Goal: Task Accomplishment & Management: Manage account settings

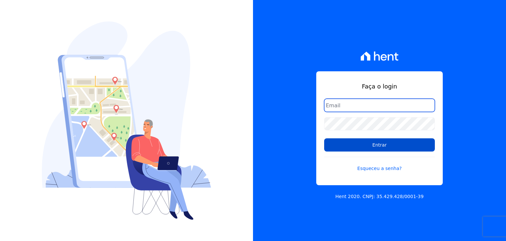
type input "matheussousa@construtoravitale.com.br"
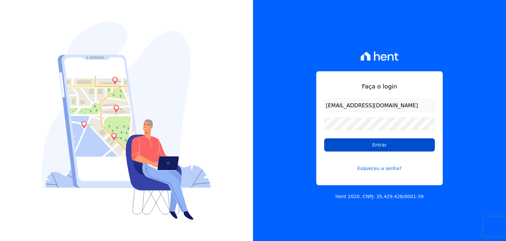
click at [372, 147] on input "Entrar" at bounding box center [379, 144] width 111 height 13
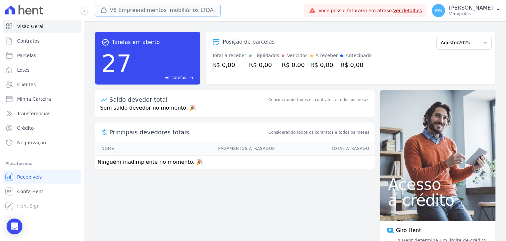
click at [155, 10] on button "V6 Empreendimentos Imobiliários LTDA." at bounding box center [158, 10] width 126 height 13
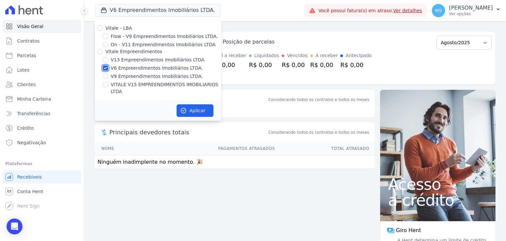
click at [106, 70] on input "V6 Empreendimentos Imobiliários LTDA." at bounding box center [105, 67] width 5 height 5
checkbox input "false"
click at [106, 87] on div at bounding box center [105, 84] width 5 height 7
click at [107, 83] on input "VITALE V15 EMPREENDIMENTOS IMOBILIARIOS LTDA" at bounding box center [105, 84] width 5 height 5
checkbox input "true"
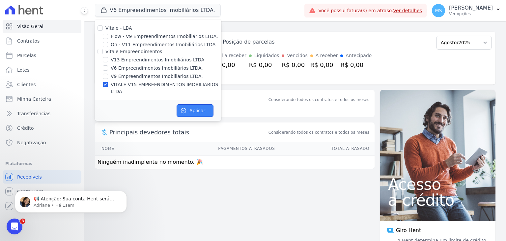
click at [213, 104] on button "Aplicar" at bounding box center [195, 110] width 37 height 13
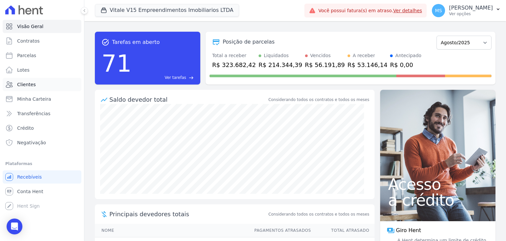
click at [21, 87] on span "Clientes" at bounding box center [26, 84] width 18 height 7
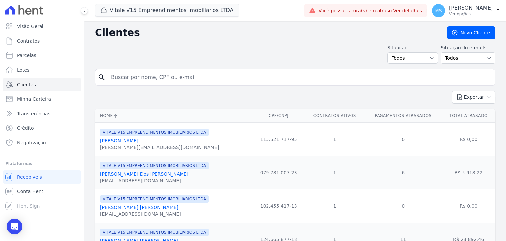
click at [146, 71] on input "search" at bounding box center [300, 77] width 386 height 13
type input "[PERSON_NAME]"
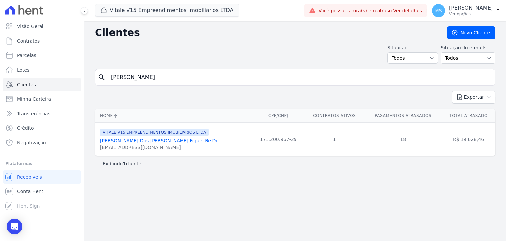
click at [148, 138] on link "[PERSON_NAME] Dos [PERSON_NAME] Figuei Re Do" at bounding box center [159, 140] width 119 height 5
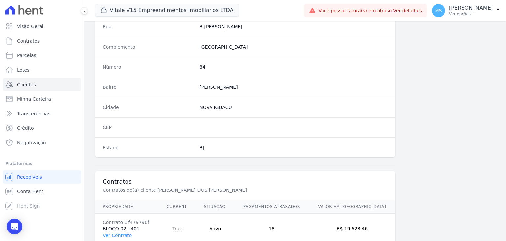
scroll to position [374, 0]
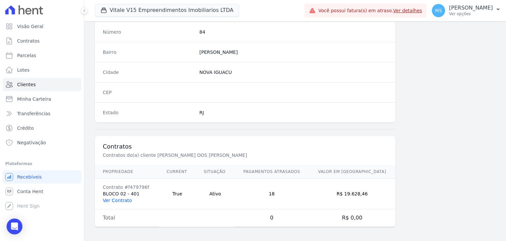
click at [115, 197] on link "Ver Contrato" at bounding box center [117, 199] width 29 height 5
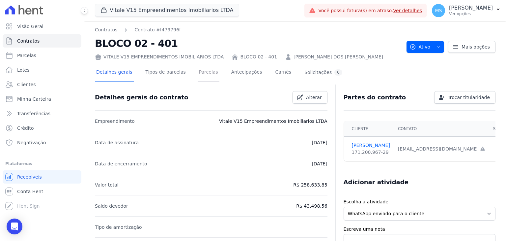
click at [198, 74] on link "Parcelas" at bounding box center [209, 72] width 22 height 17
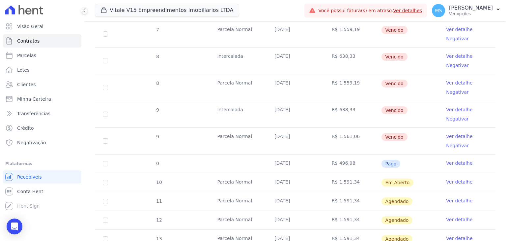
scroll to position [428, 0]
click at [459, 134] on link "Ver detalhe" at bounding box center [459, 135] width 26 height 7
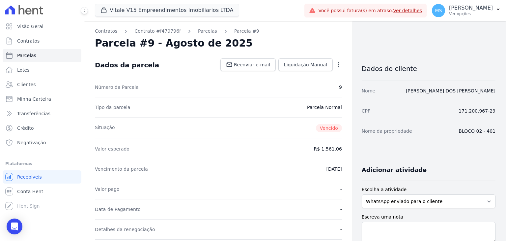
click at [337, 64] on icon "button" at bounding box center [339, 64] width 7 height 7
click at [316, 88] on link "Cancelar Cobrança" at bounding box center [310, 85] width 58 height 12
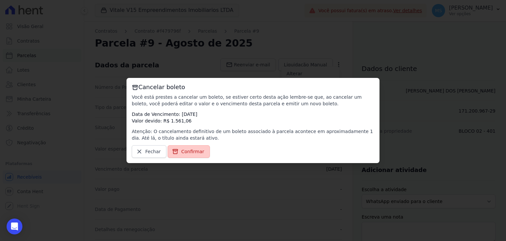
click at [191, 150] on span "Confirmar" at bounding box center [192, 151] width 23 height 7
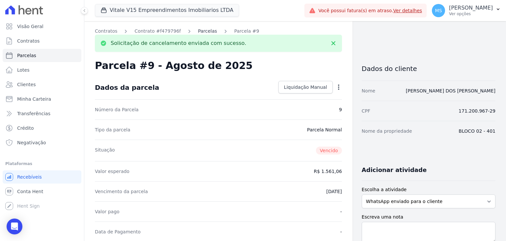
click at [198, 32] on link "Parcelas" at bounding box center [207, 31] width 19 height 7
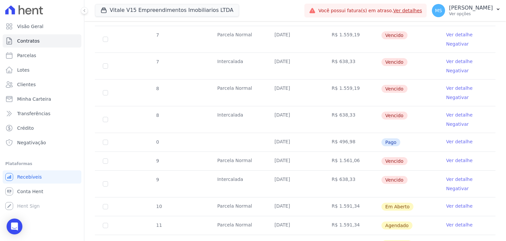
scroll to position [428, 0]
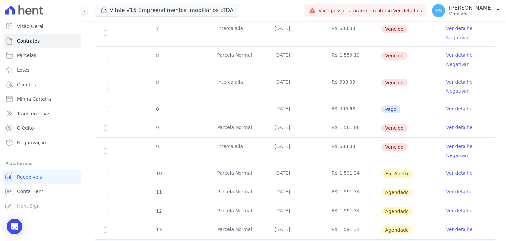
click at [455, 170] on link "Ver detalhe" at bounding box center [459, 172] width 26 height 7
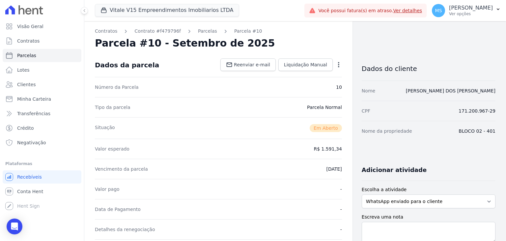
click at [337, 64] on icon "button" at bounding box center [339, 64] width 7 height 7
click at [319, 91] on div "Alterar Cancelar Cobrança Cancelar boleto Você está prestes a cancelar um bolet…" at bounding box center [310, 79] width 58 height 26
click at [317, 89] on link "Cancelar Cobrança" at bounding box center [310, 85] width 58 height 12
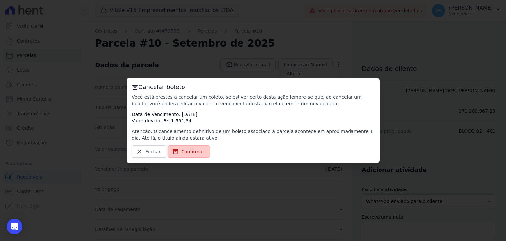
click at [176, 149] on icon at bounding box center [175, 151] width 5 height 4
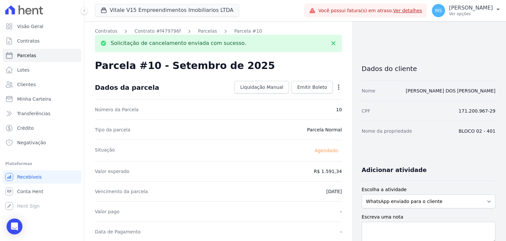
click at [198, 30] on link "Parcelas" at bounding box center [207, 31] width 19 height 7
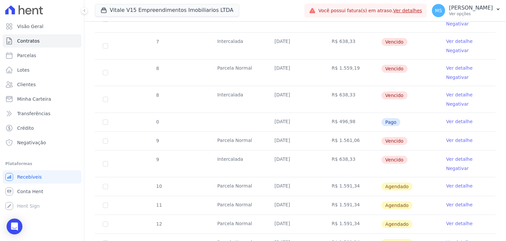
scroll to position [428, 0]
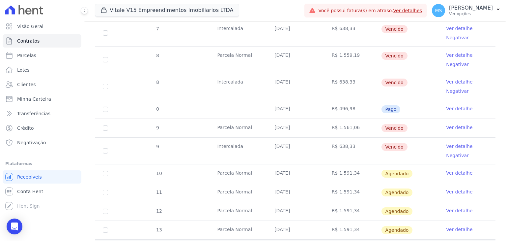
click at [451, 144] on link "Ver detalhe" at bounding box center [459, 146] width 26 height 7
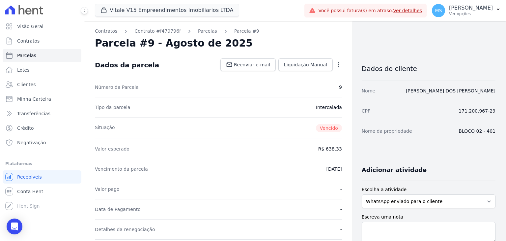
click at [336, 63] on icon "button" at bounding box center [339, 64] width 7 height 7
click at [323, 86] on link "Cancelar Cobrança" at bounding box center [310, 85] width 58 height 12
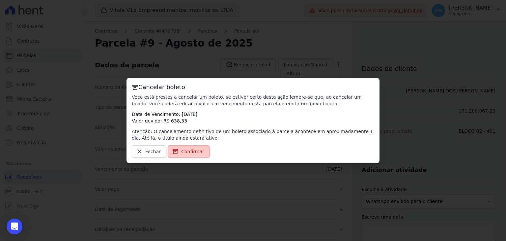
click at [181, 153] on span "Confirmar" at bounding box center [192, 151] width 23 height 7
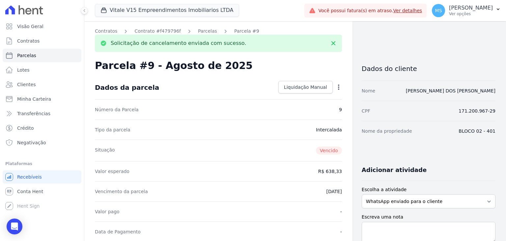
click at [202, 32] on link "Parcelas" at bounding box center [207, 31] width 19 height 7
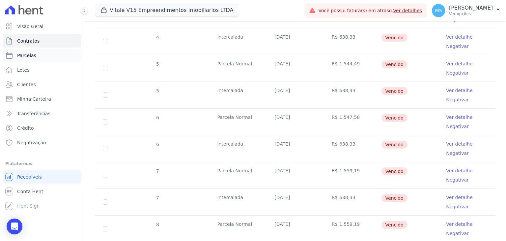
scroll to position [264, 0]
